Goal: Find specific page/section: Find specific page/section

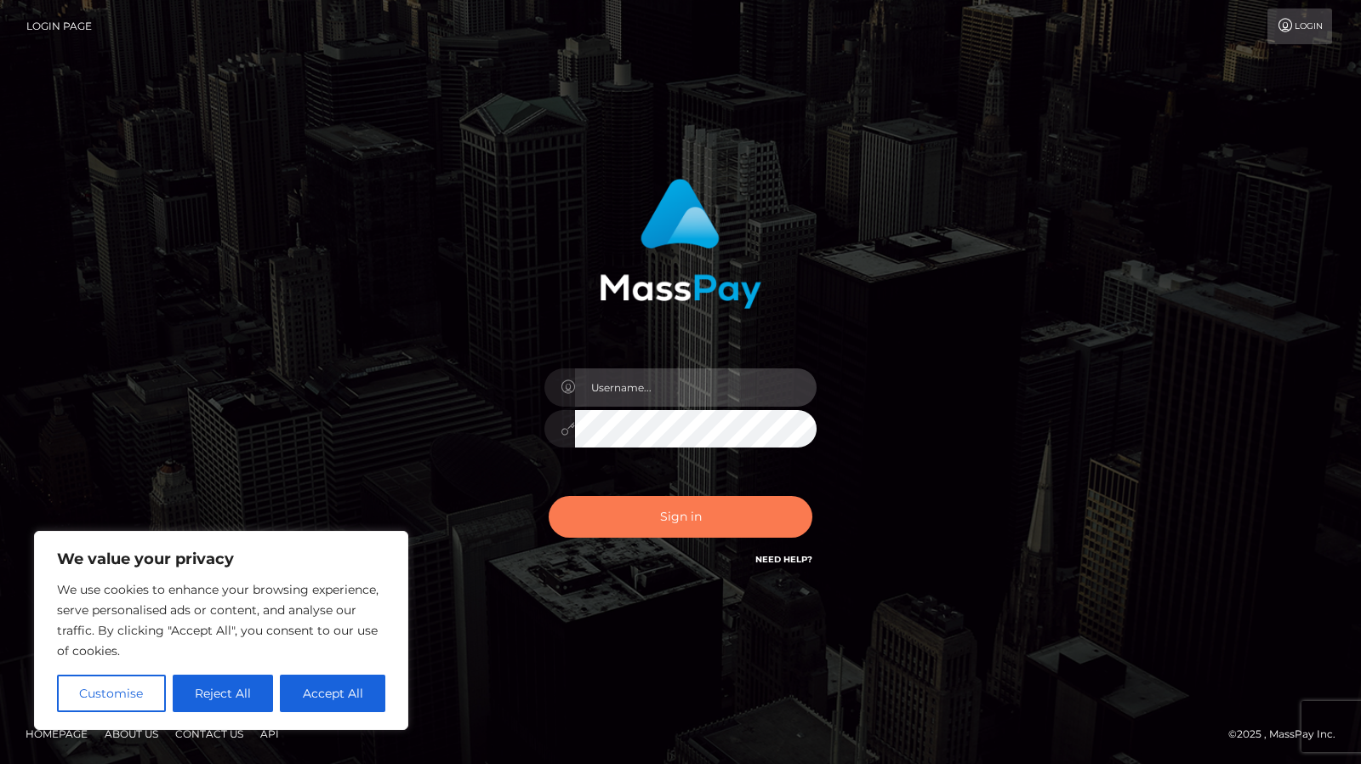
type input "[PERSON_NAME]"
click at [704, 517] on button "Sign in" at bounding box center [681, 517] width 264 height 42
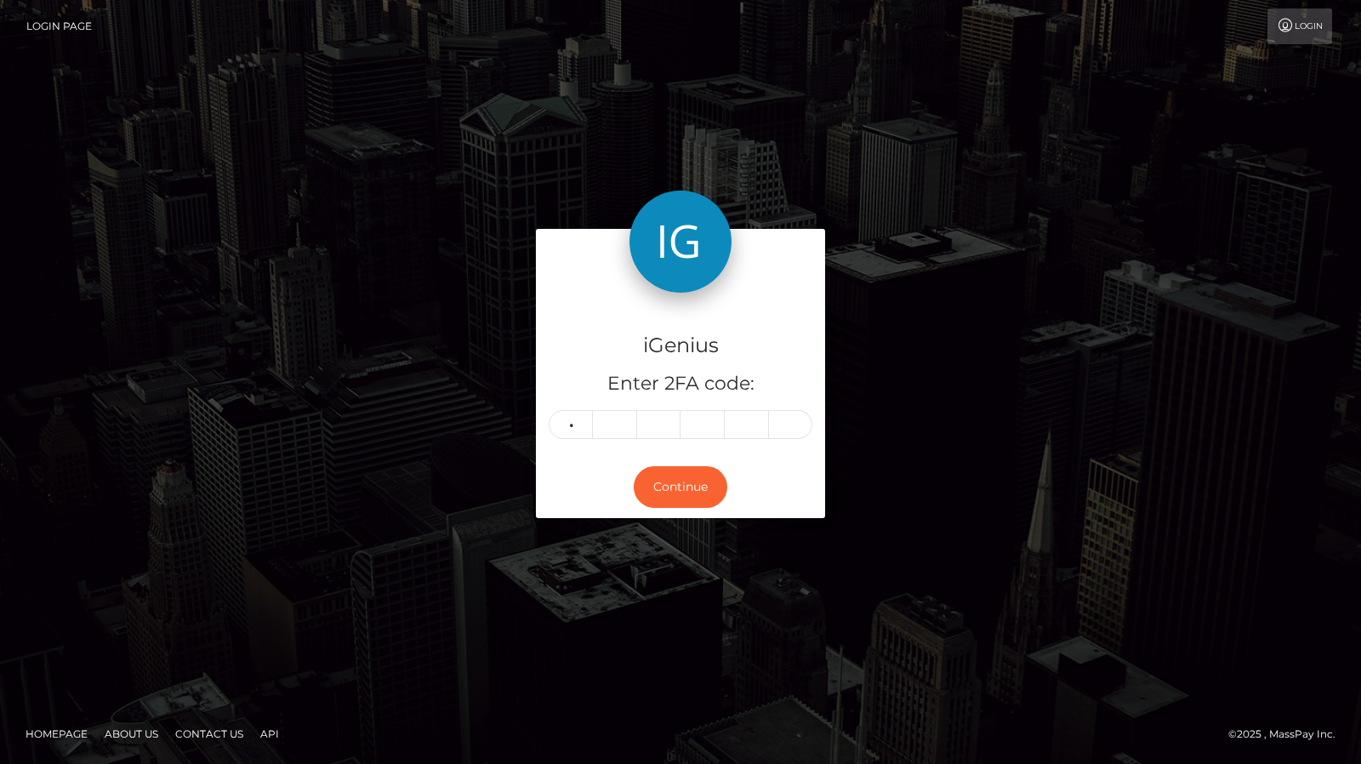
type input "5"
type input "9"
type input "2"
type input "1"
type input "5"
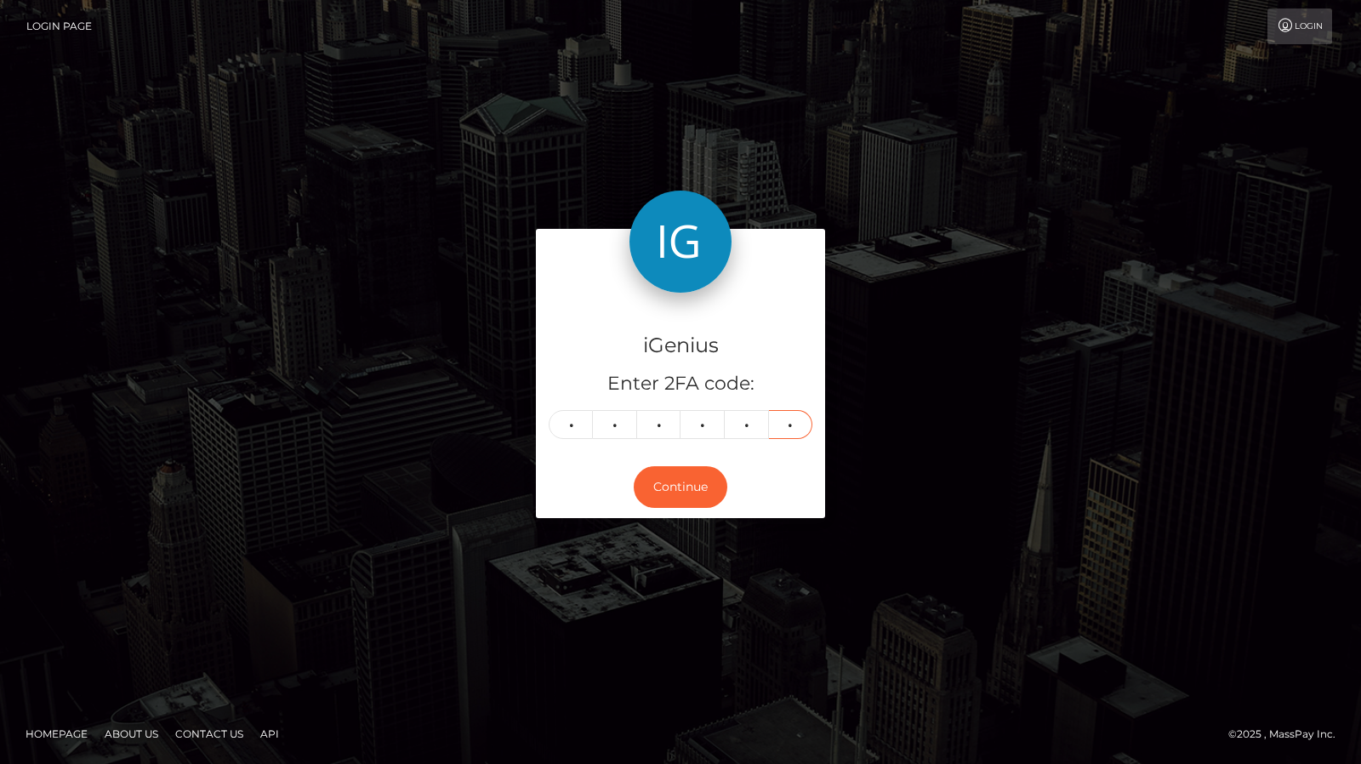
type input "2"
click at [704, 516] on div "Continue" at bounding box center [680, 487] width 289 height 62
click at [682, 486] on button "Continue" at bounding box center [681, 487] width 94 height 42
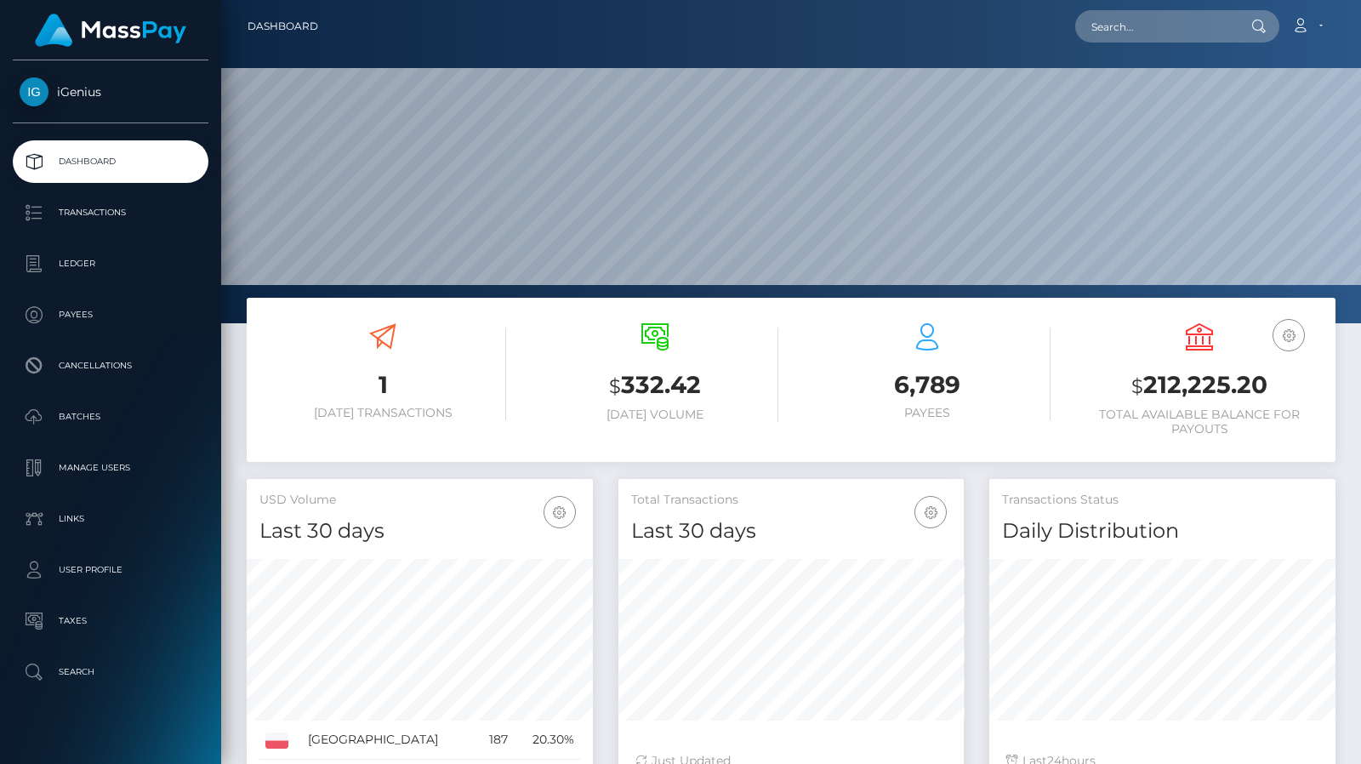
scroll to position [301, 345]
drag, startPoint x: 1152, startPoint y: 3, endPoint x: 1187, endPoint y: 26, distance: 41.3
drag, startPoint x: 1187, startPoint y: 26, endPoint x: 1191, endPoint y: 35, distance: 10.0
click at [1191, 35] on input "text" at bounding box center [1155, 26] width 160 height 32
paste input "988740"
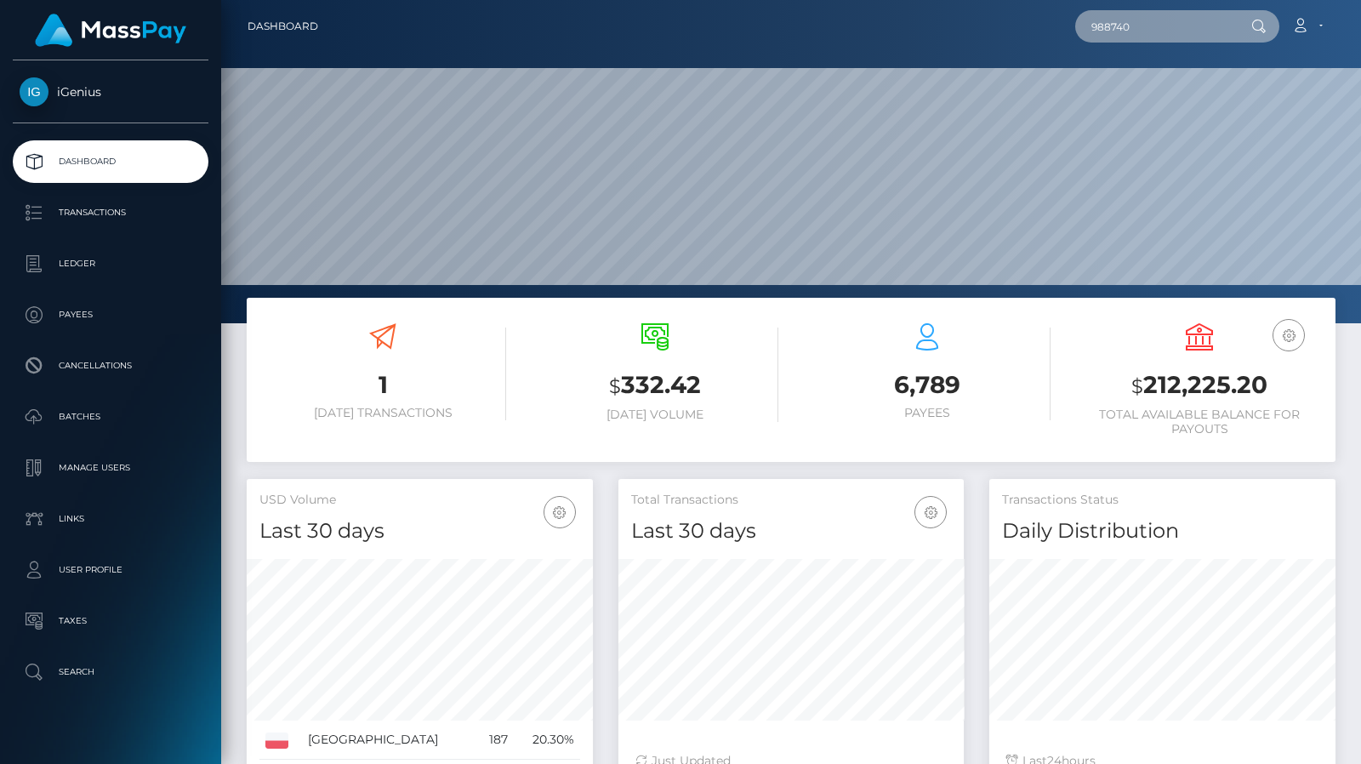
type input "988740"
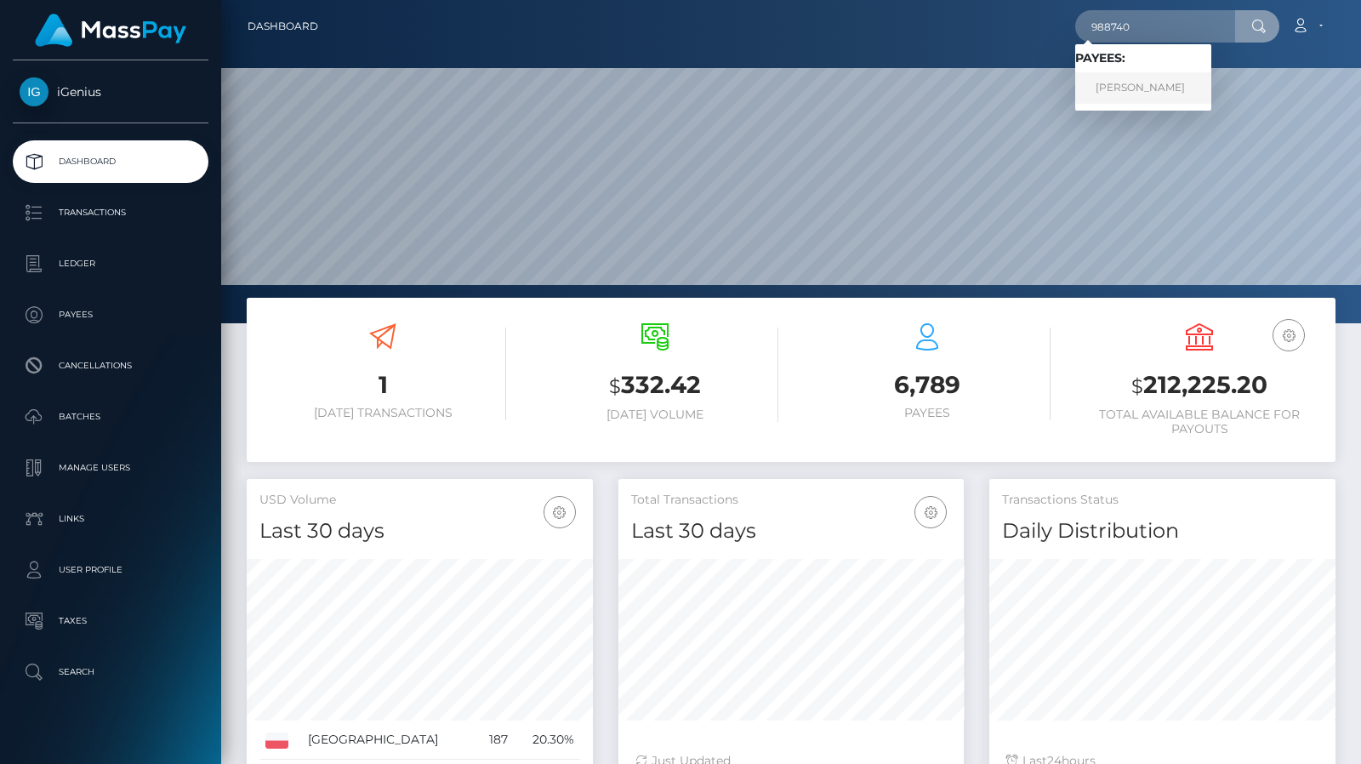
click at [1126, 88] on link "Nina Hudovernik" at bounding box center [1143, 87] width 136 height 31
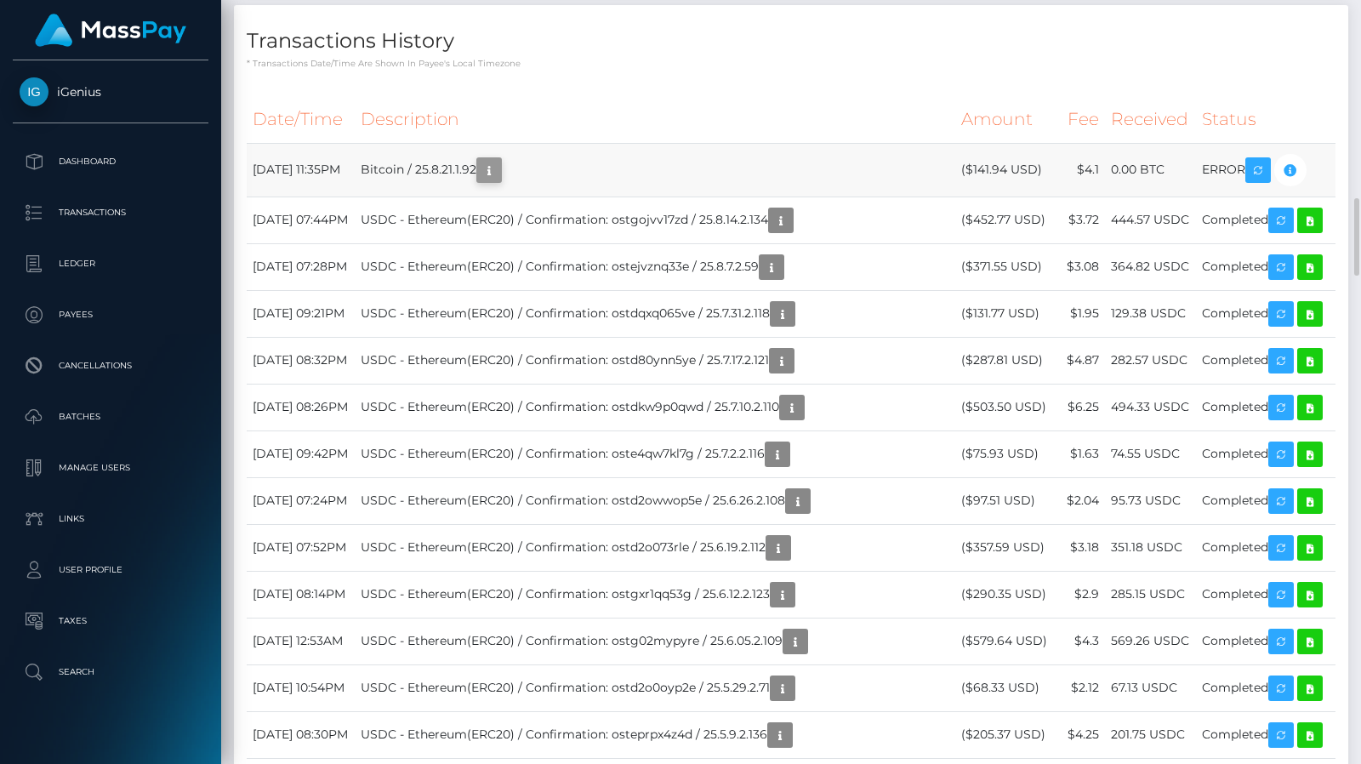
scroll to position [204, 345]
